Goal: Navigation & Orientation: Find specific page/section

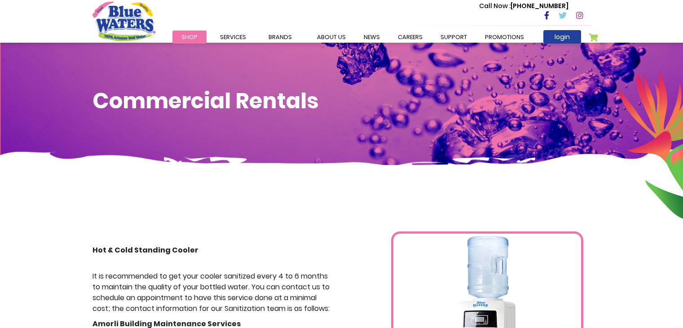
scroll to position [180, 0]
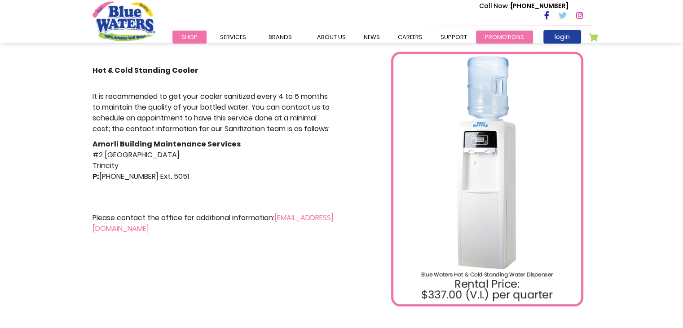
click at [489, 35] on link "Promotions" at bounding box center [504, 37] width 57 height 13
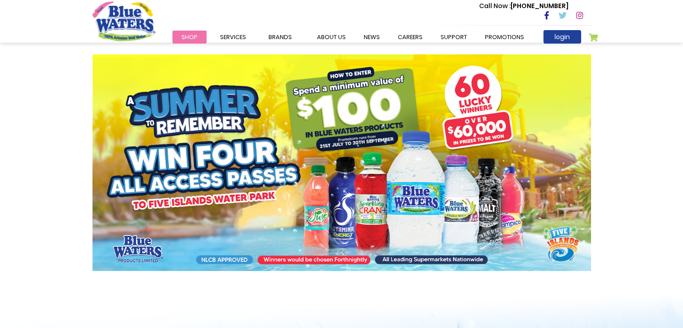
scroll to position [45, 0]
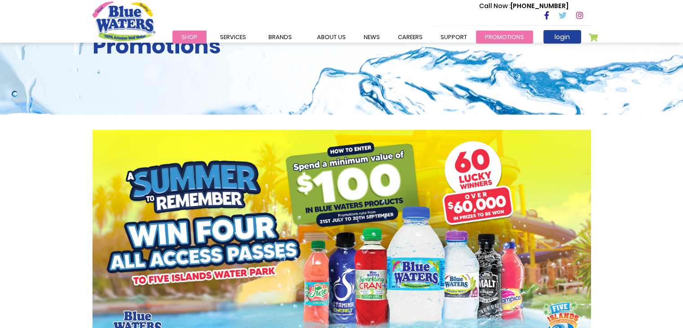
click at [494, 36] on link "Promotions" at bounding box center [504, 37] width 57 height 13
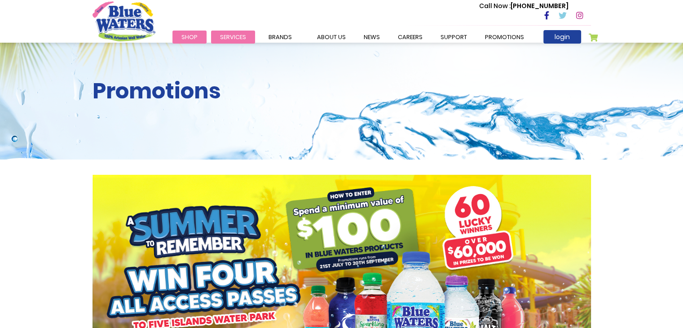
click at [240, 38] on span "Services" at bounding box center [233, 37] width 26 height 9
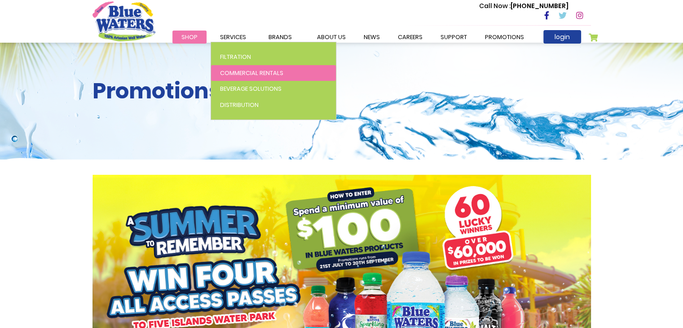
click at [239, 74] on span "Commercial Rentals" at bounding box center [251, 73] width 63 height 9
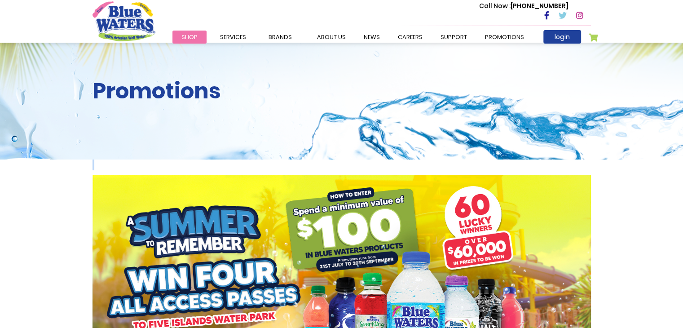
click at [239, 74] on div "Promotions" at bounding box center [341, 92] width 683 height 135
